Goal: Information Seeking & Learning: Find specific fact

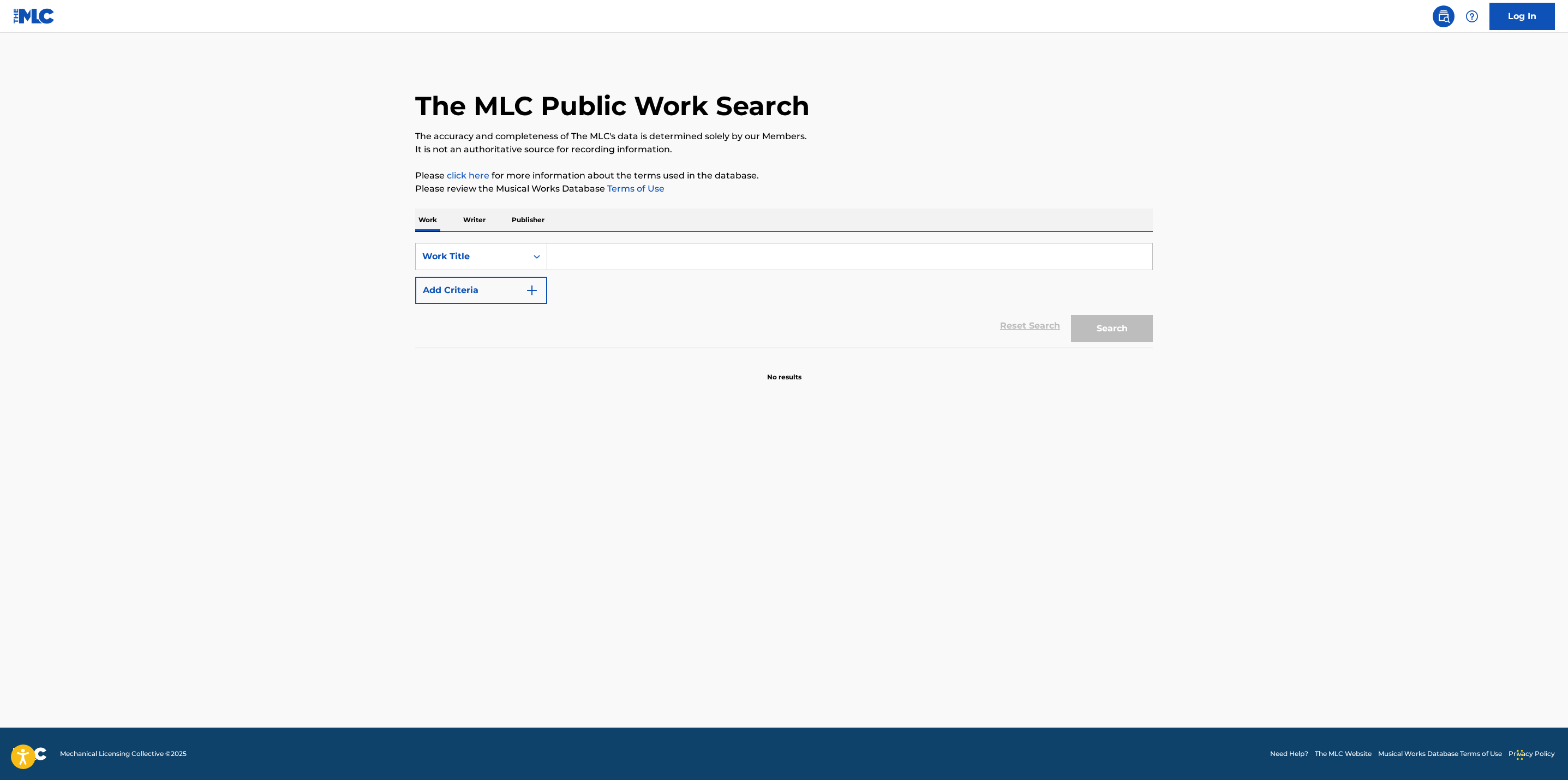
click at [622, 255] on input "Search Form" at bounding box center [850, 257] width 605 height 26
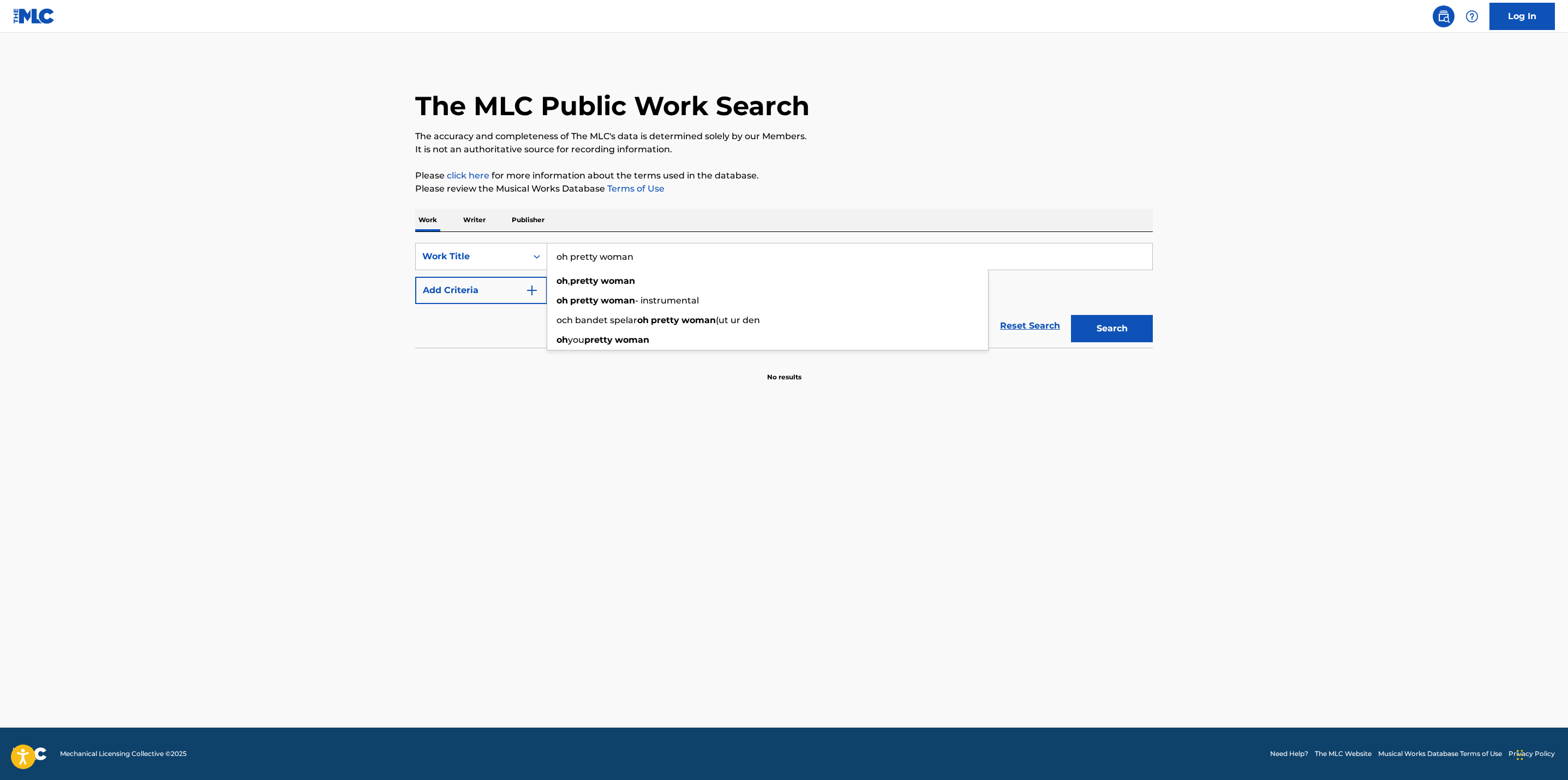
type input "oh pretty woman"
click at [414, 384] on main "The MLC Public Work Search The accuracy and completeness of The MLC's data is d…" at bounding box center [784, 380] width 1568 height 695
click at [529, 292] on img "Search Form" at bounding box center [531, 290] width 13 height 13
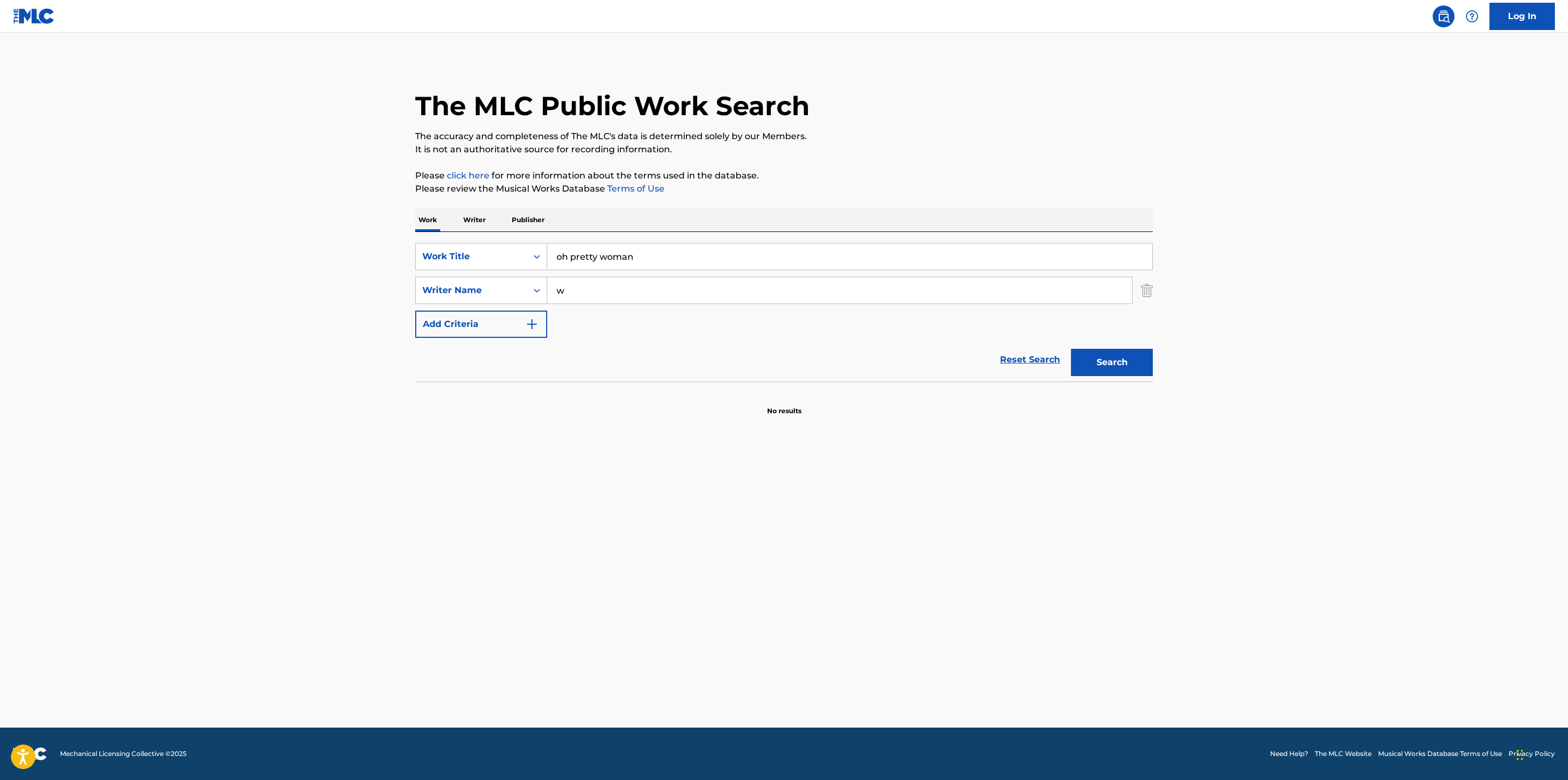
click at [566, 290] on input "w" at bounding box center [840, 290] width 585 height 26
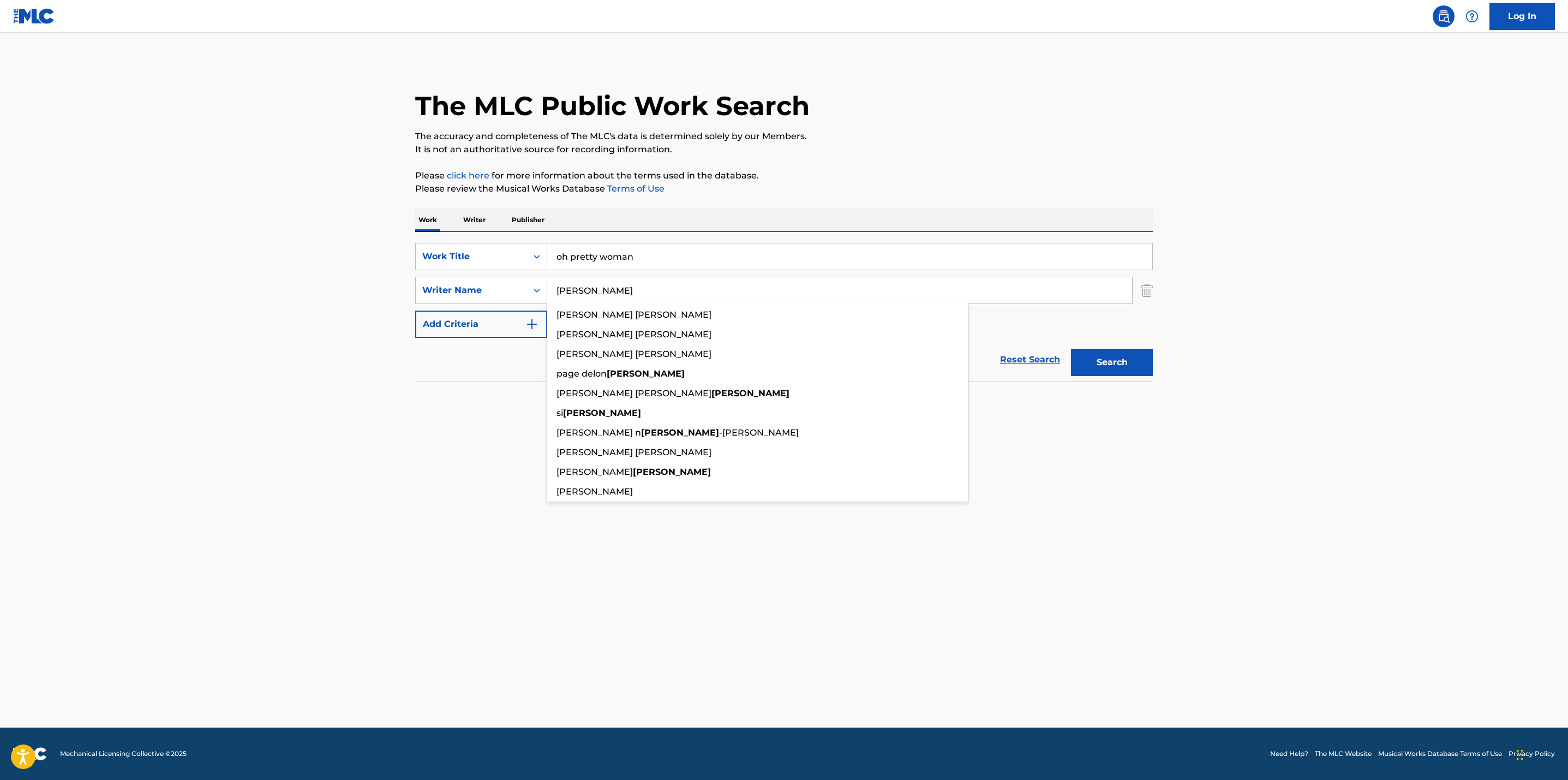
type input "[PERSON_NAME]"
click at [1071, 349] on button "Search" at bounding box center [1112, 362] width 82 height 27
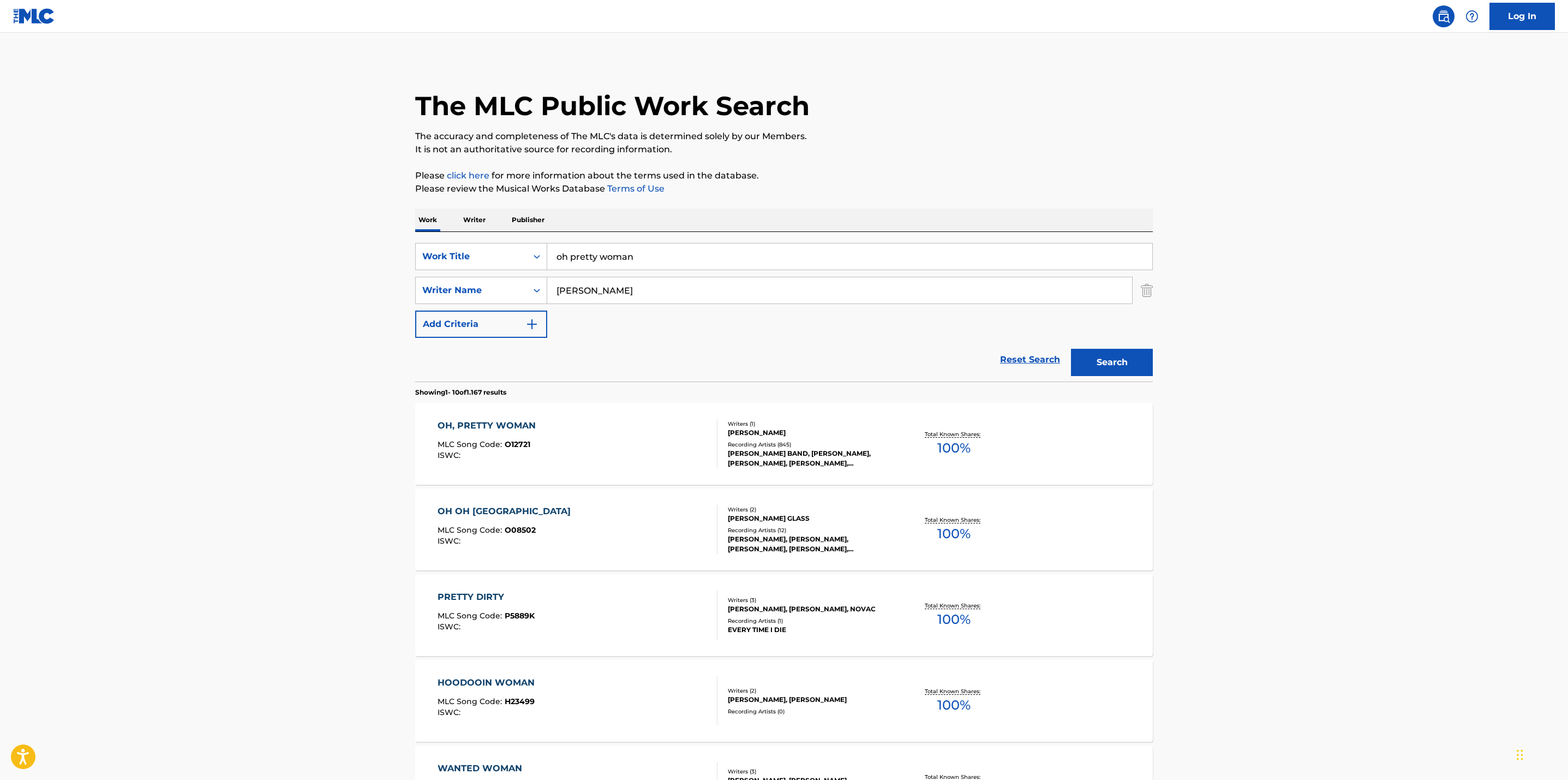
click at [976, 495] on div "OH OH OH MLC Song Code : O08502 ISWC : Writers ( 2 ) [PERSON_NAME] GLASS Record…" at bounding box center [784, 529] width 738 height 82
click at [945, 433] on p "Total Known Shares:" at bounding box center [954, 434] width 58 height 8
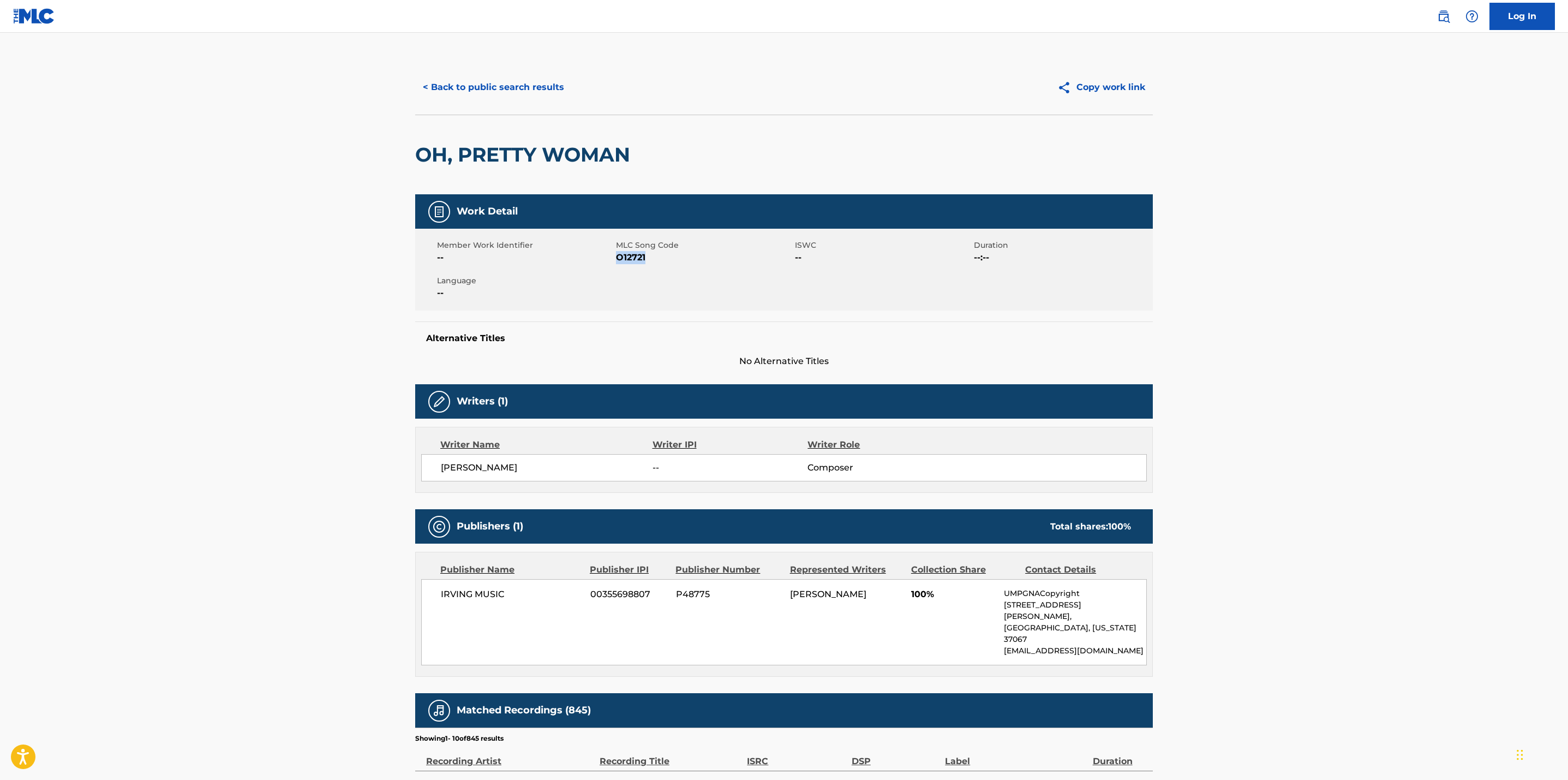
drag, startPoint x: 649, startPoint y: 258, endPoint x: 616, endPoint y: 261, distance: 33.1
click at [616, 261] on span "O12721" at bounding box center [704, 257] width 176 height 13
copy span "O12721"
